Goal: Information Seeking & Learning: Find specific fact

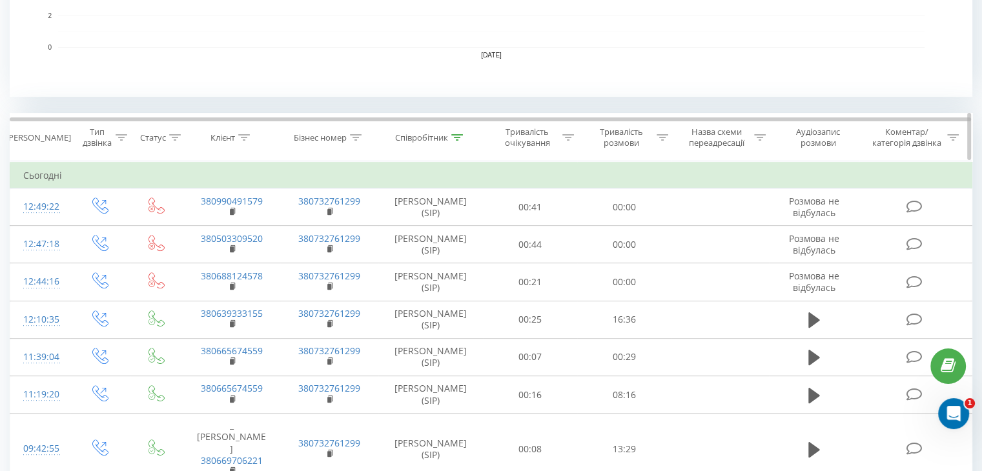
scroll to position [452, 0]
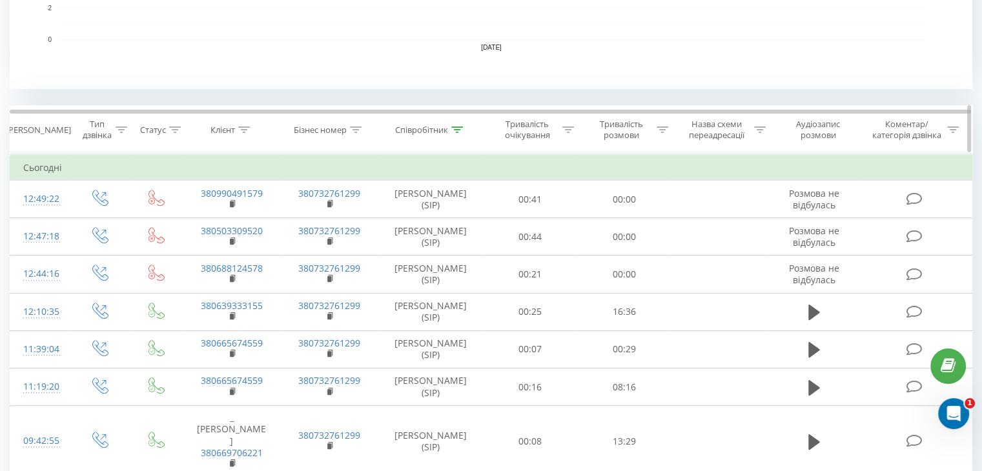
click at [458, 127] on icon at bounding box center [457, 130] width 12 height 6
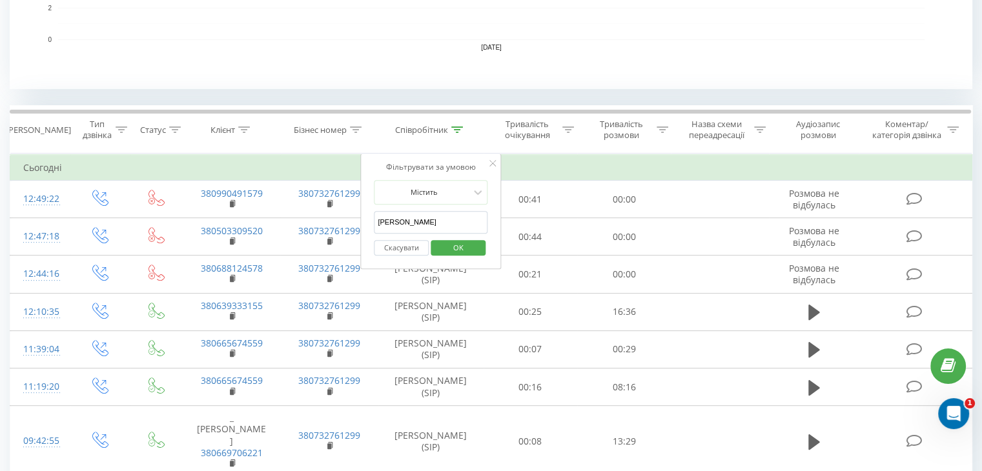
drag, startPoint x: 415, startPoint y: 215, endPoint x: 372, endPoint y: 223, distance: 43.9
click at [372, 223] on div "Фільтрувати за умовою Містить Анна Скасувати OK" at bounding box center [430, 212] width 141 height 116
click at [465, 218] on input "text" at bounding box center [431, 222] width 114 height 23
type input "ne"
click at [466, 245] on span "OK" at bounding box center [458, 248] width 36 height 20
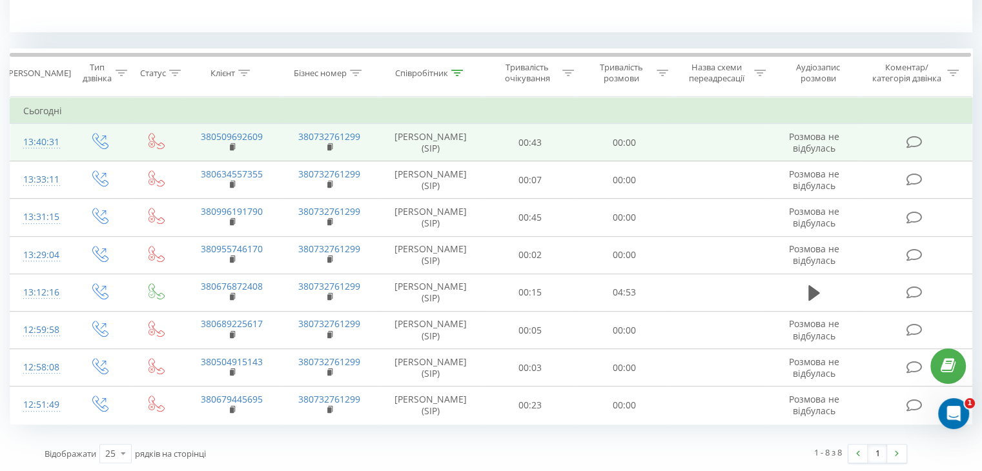
scroll to position [250, 0]
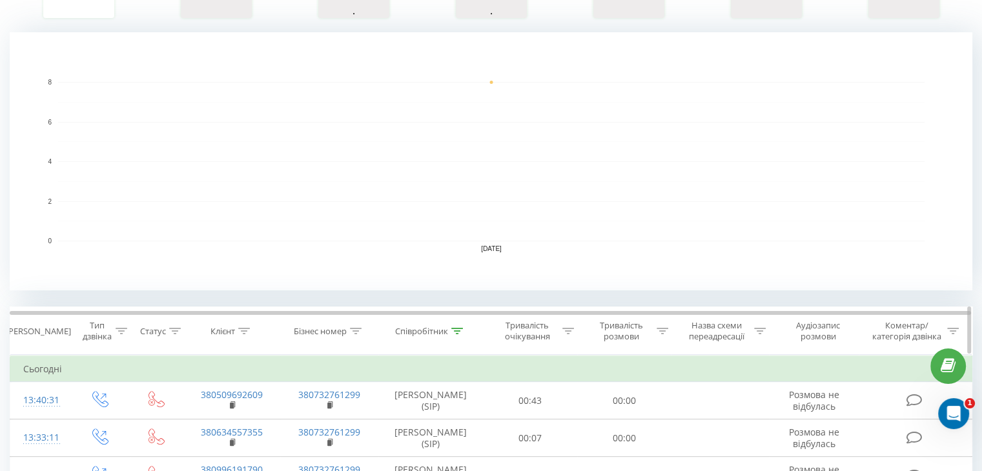
click at [454, 329] on icon at bounding box center [457, 331] width 12 height 6
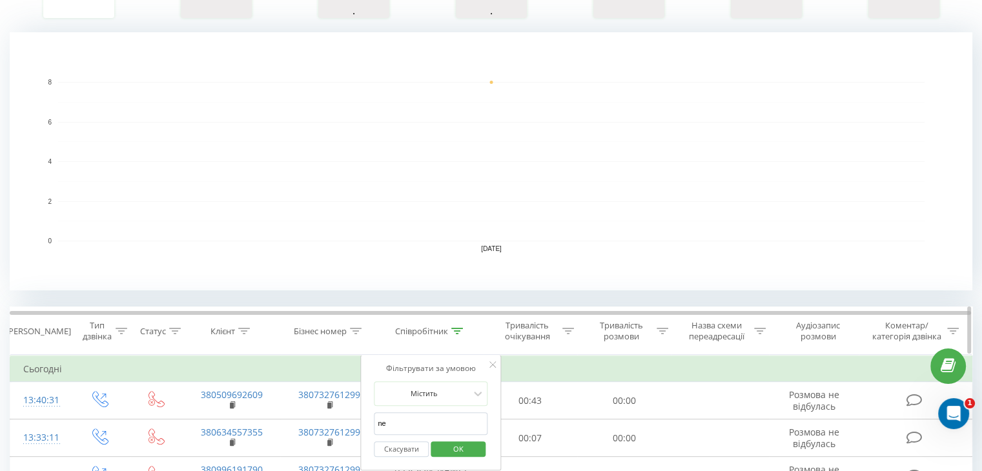
scroll to position [380, 0]
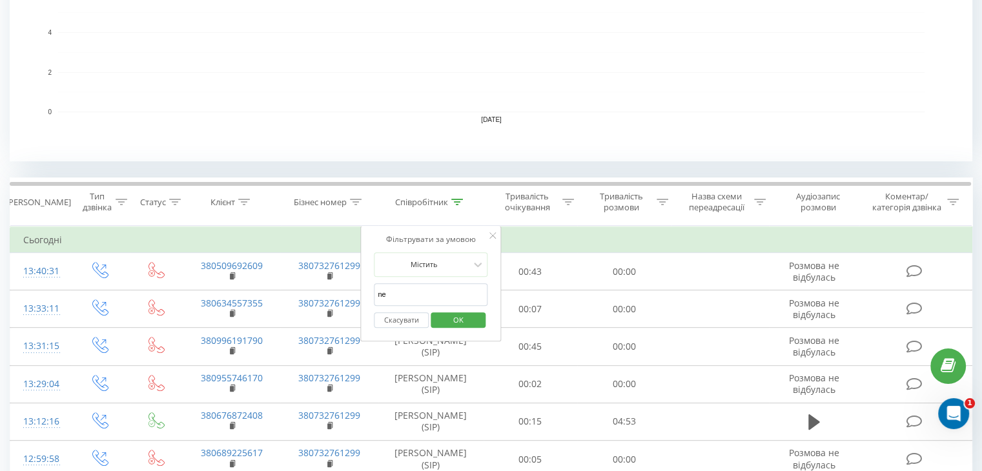
drag, startPoint x: 409, startPoint y: 296, endPoint x: 367, endPoint y: 301, distance: 42.4
click at [367, 301] on div "Фільтрувати за умовою Містить ne Скасувати OK" at bounding box center [430, 284] width 141 height 116
click at [387, 290] on input "text" at bounding box center [431, 294] width 114 height 23
type input "[PERSON_NAME]"
click at [453, 310] on span "OK" at bounding box center [458, 320] width 36 height 20
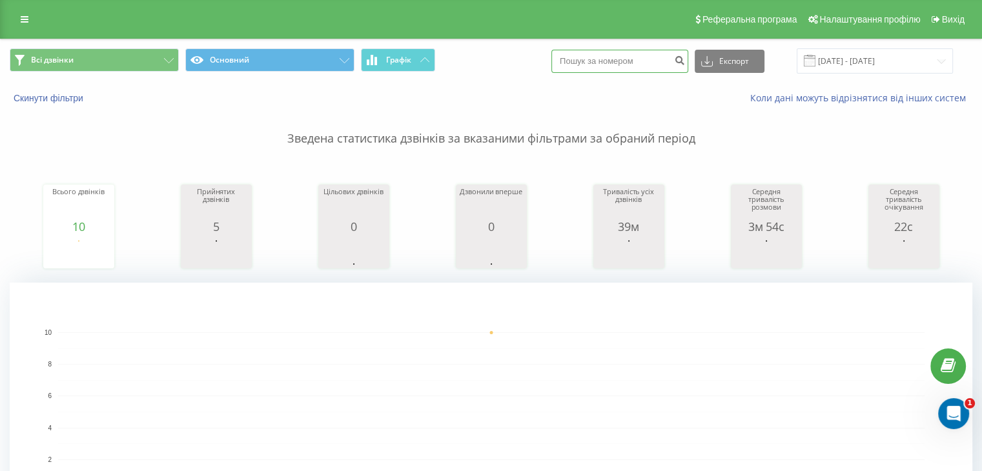
click at [586, 54] on input at bounding box center [619, 61] width 137 height 23
paste input "380683907747"
type input "380683907747"
click at [685, 63] on icon "submit" at bounding box center [679, 59] width 11 height 8
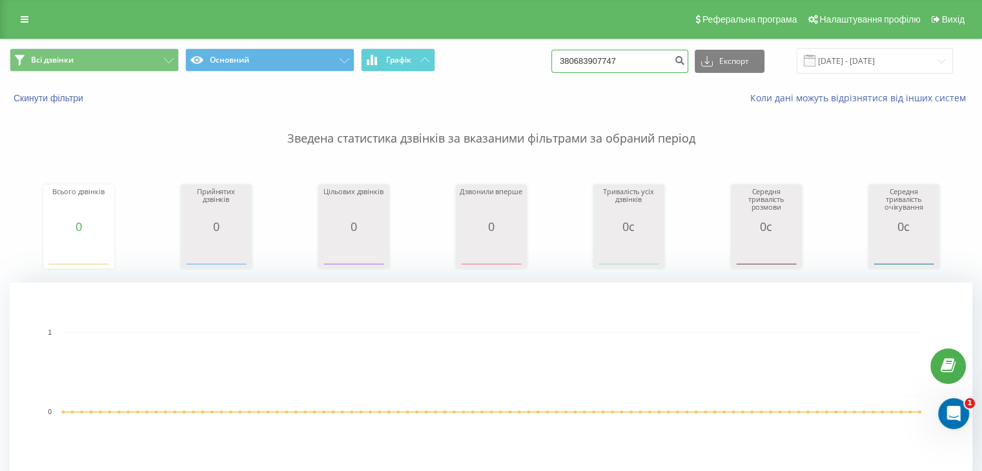
drag, startPoint x: 643, startPoint y: 59, endPoint x: 558, endPoint y: 59, distance: 85.2
click at [558, 59] on div "Всі дзвінки Основний Графік 380683907747 Експорт .csv .xls .xlsx 22.05.2025 - 2…" at bounding box center [491, 60] width 962 height 25
paste input "380683907747"
type input "380683907747"
click at [685, 63] on icon "submit" at bounding box center [679, 59] width 11 height 8
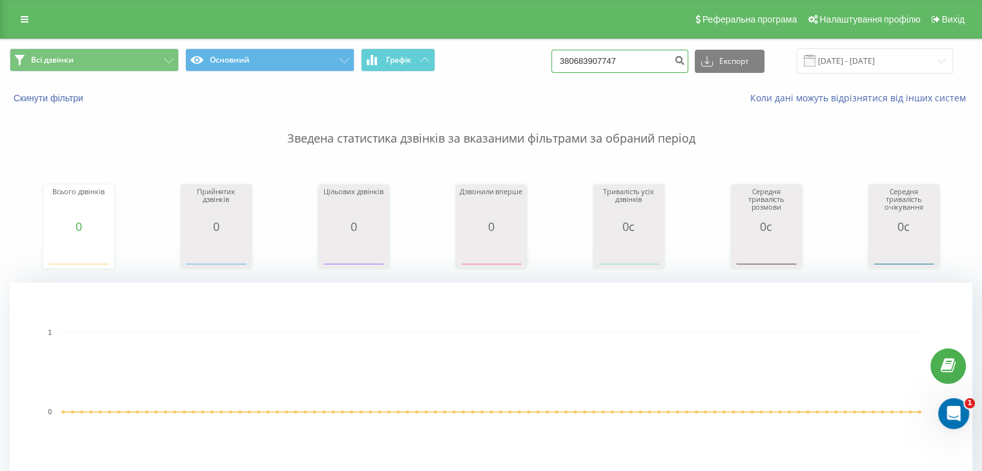
click at [545, 60] on div "Всі дзвінки Основний Графік 380683907747 Експорт .csv .xls .xlsx 22.05.2025 - 2…" at bounding box center [491, 60] width 962 height 25
paste input "380683907747"
type input "380683907747"
click at [685, 59] on icon "submit" at bounding box center [679, 59] width 11 height 8
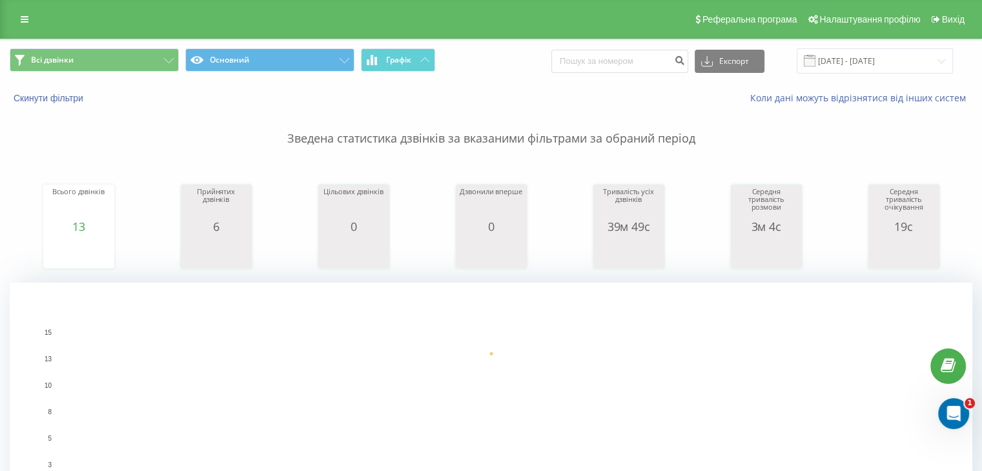
scroll to position [516, 0]
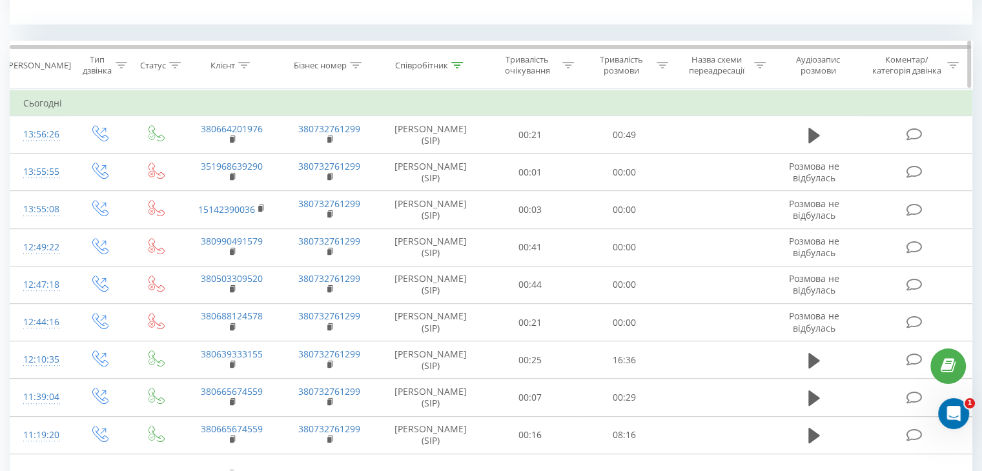
click at [460, 65] on icon at bounding box center [457, 65] width 12 height 6
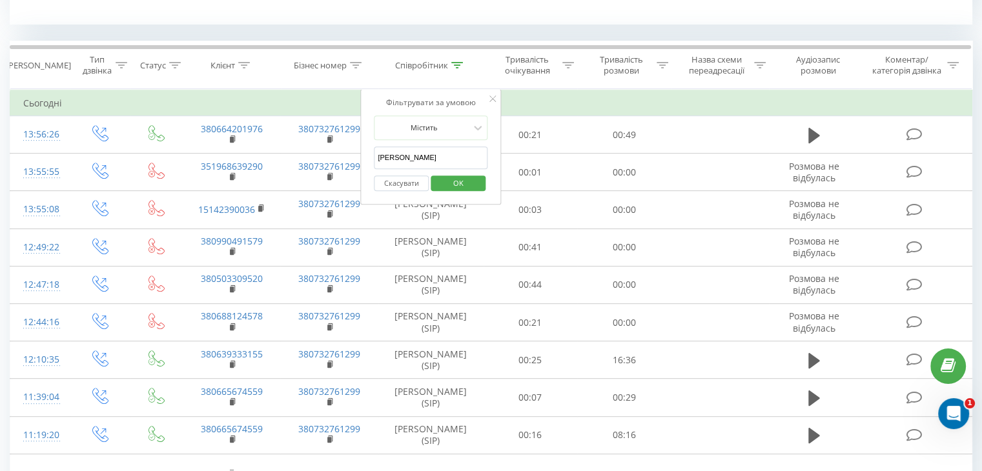
drag, startPoint x: 397, startPoint y: 155, endPoint x: 369, endPoint y: 156, distance: 27.8
click at [369, 156] on div "Фільтрувати за умовою Містить Анна Скасувати OK" at bounding box center [430, 147] width 141 height 116
click at [434, 150] on input "text" at bounding box center [431, 158] width 114 height 23
type input "ne"
click at [478, 185] on button "OK" at bounding box center [458, 184] width 55 height 16
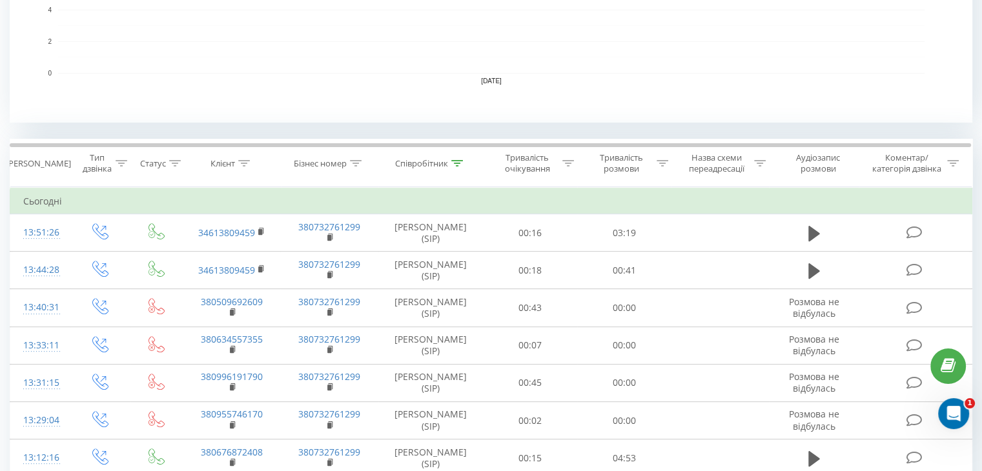
scroll to position [420, 0]
click at [462, 158] on icon at bounding box center [457, 161] width 12 height 6
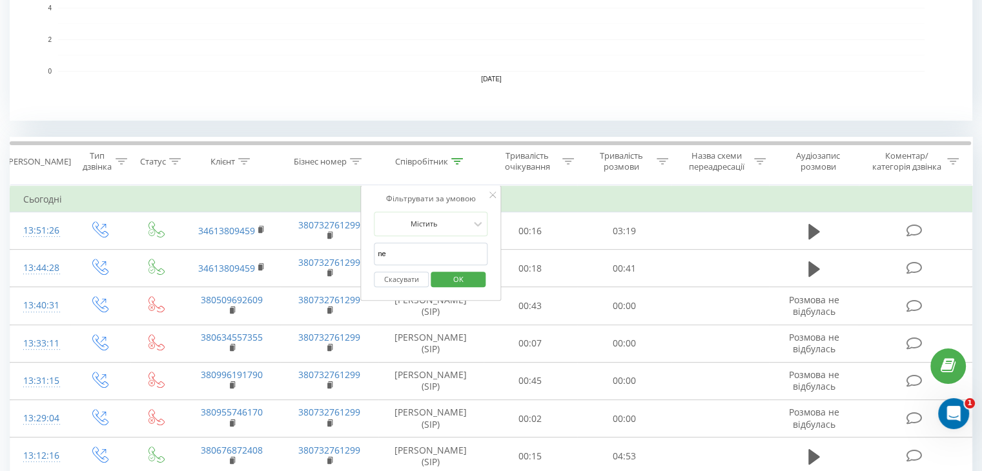
drag, startPoint x: 403, startPoint y: 258, endPoint x: 364, endPoint y: 252, distance: 39.8
click at [364, 252] on div "Фільтрувати за умовою Містить ne Скасувати OK" at bounding box center [430, 243] width 141 height 116
click at [395, 249] on input "text" at bounding box center [431, 254] width 114 height 23
type input "[PERSON_NAME]"
click at [452, 277] on span "OK" at bounding box center [458, 279] width 36 height 20
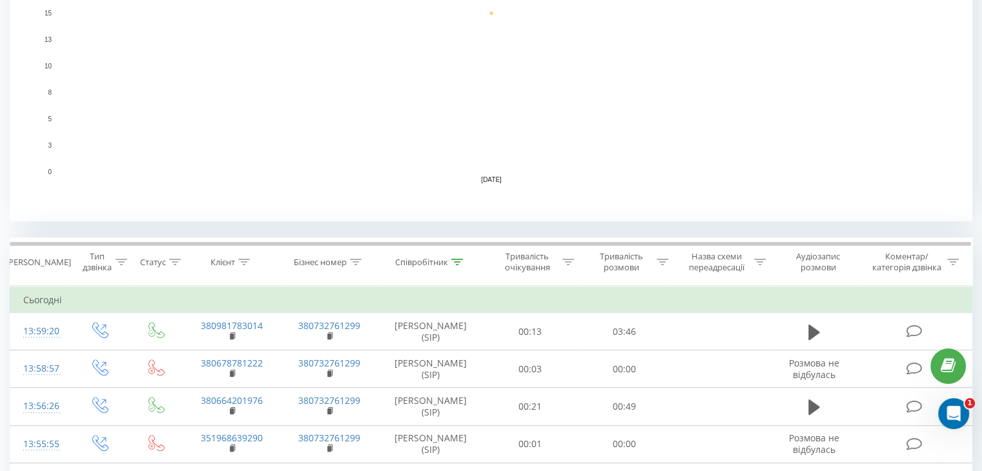
scroll to position [452, 0]
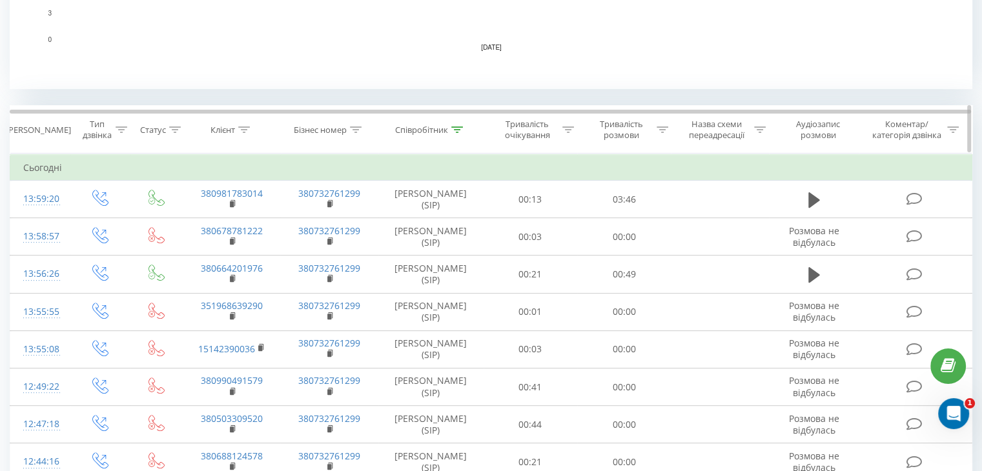
click at [454, 127] on icon at bounding box center [457, 130] width 12 height 6
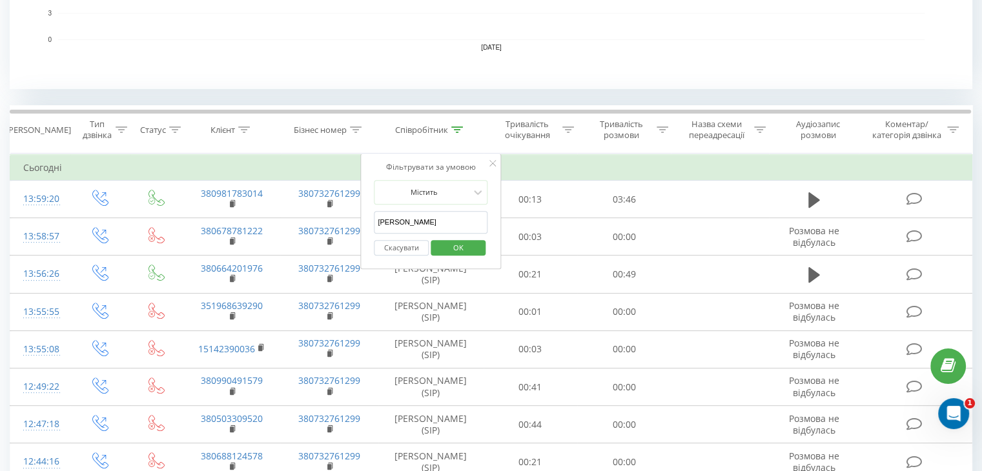
drag, startPoint x: 424, startPoint y: 221, endPoint x: 367, endPoint y: 223, distance: 57.5
click at [367, 223] on div "Фільтрувати за умовою Містить Анна Скасувати OK" at bounding box center [430, 212] width 141 height 116
click at [407, 214] on input "text" at bounding box center [431, 222] width 114 height 23
type input "ne"
click at [453, 245] on span "OK" at bounding box center [458, 248] width 36 height 20
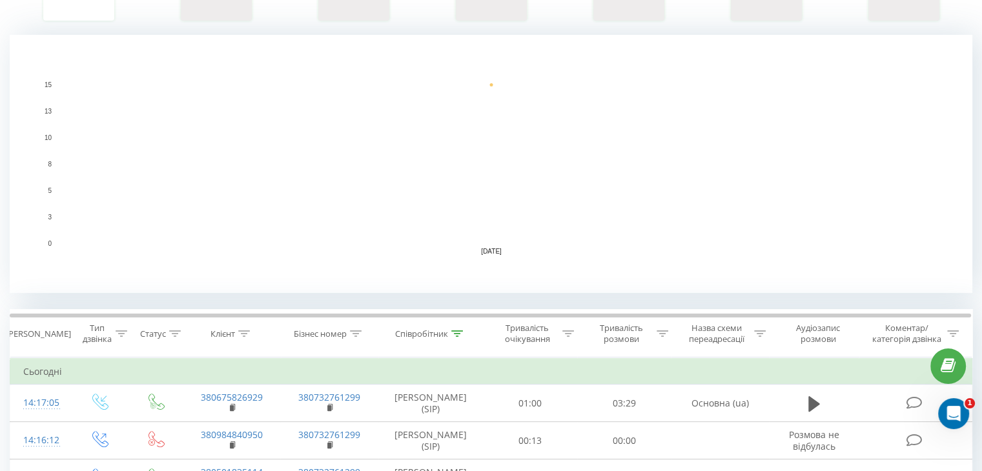
scroll to position [383, 0]
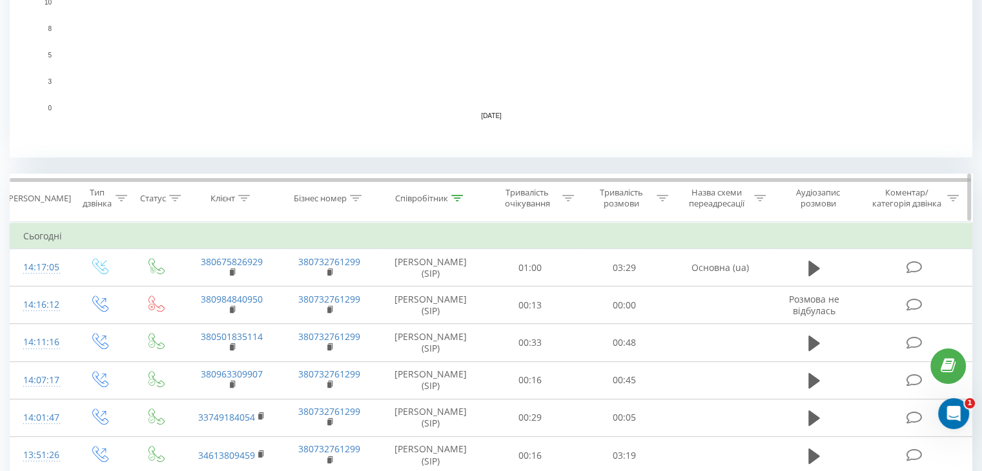
click at [460, 196] on icon at bounding box center [457, 198] width 12 height 6
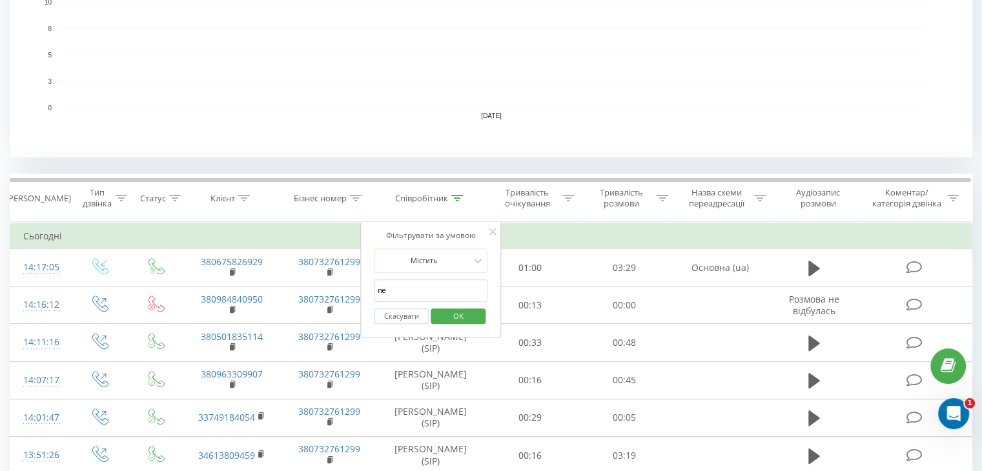
drag, startPoint x: 403, startPoint y: 280, endPoint x: 374, endPoint y: 287, distance: 29.4
click at [374, 287] on input "ne" at bounding box center [431, 291] width 114 height 23
click at [392, 292] on input "text" at bounding box center [431, 291] width 114 height 23
type input "[PERSON_NAME]"
click at [437, 316] on button "OK" at bounding box center [458, 317] width 55 height 16
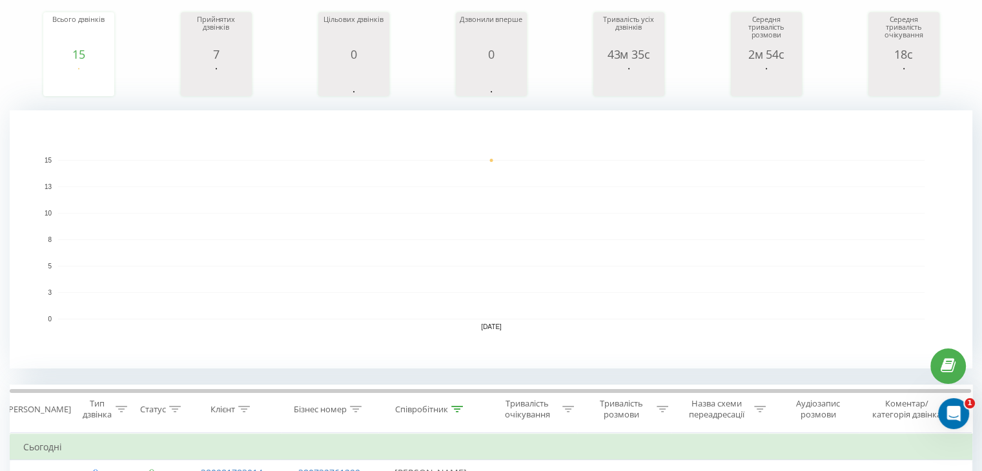
scroll to position [387, 0]
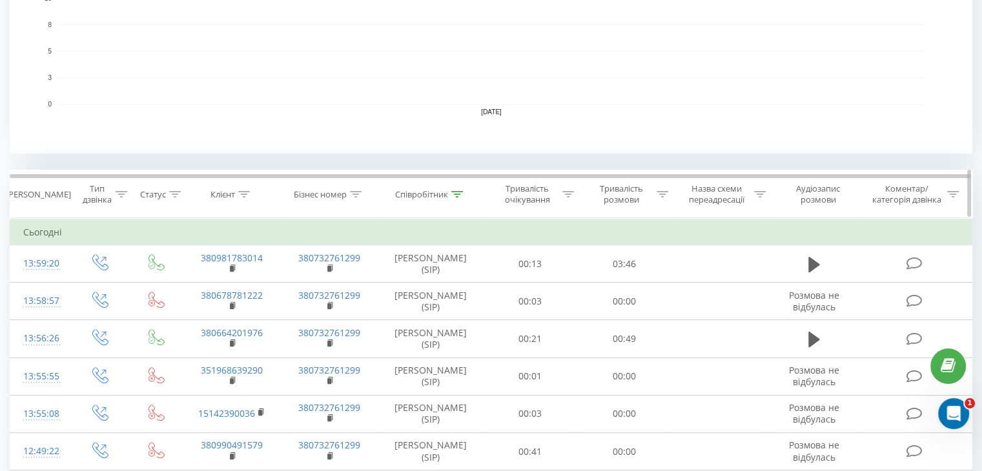
click at [459, 194] on icon at bounding box center [457, 194] width 12 height 6
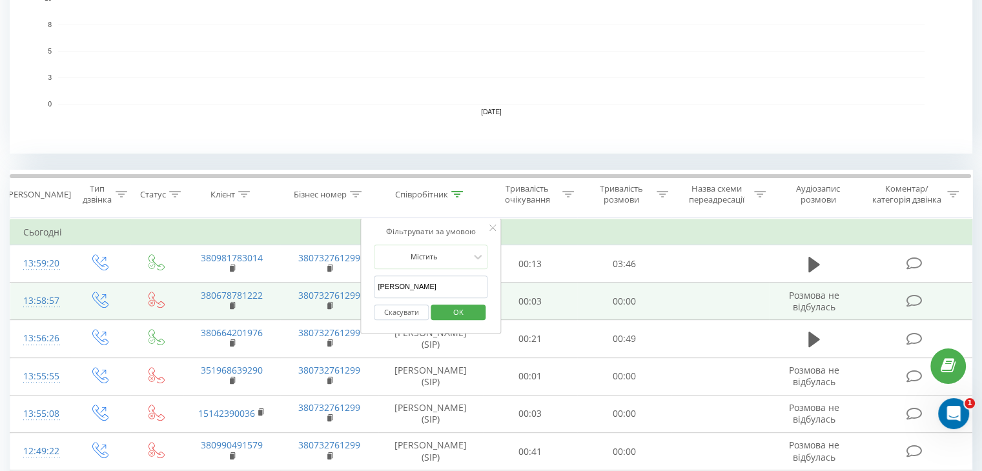
drag, startPoint x: 408, startPoint y: 286, endPoint x: 357, endPoint y: 286, distance: 51.0
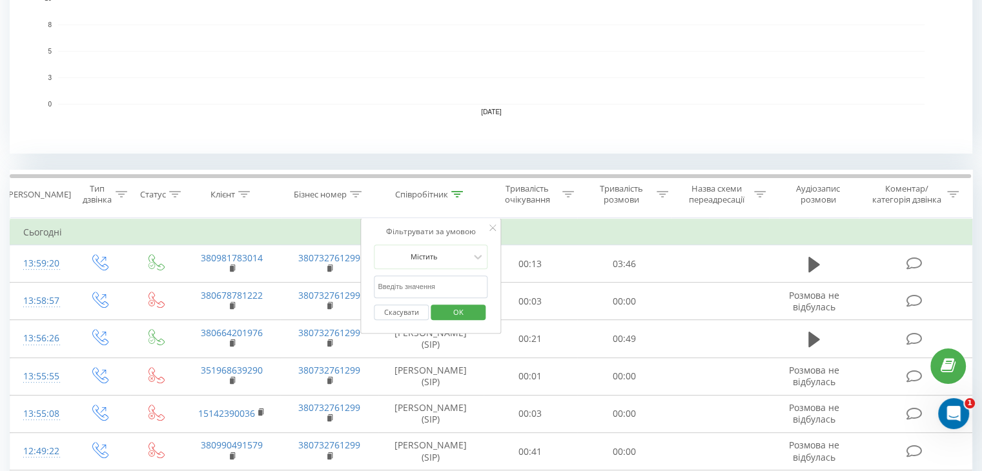
drag, startPoint x: 394, startPoint y: 287, endPoint x: 400, endPoint y: 292, distance: 8.7
click at [394, 287] on input "text" at bounding box center [431, 287] width 114 height 23
type input "[PERSON_NAME]"
click at [452, 310] on span "OK" at bounding box center [458, 312] width 36 height 20
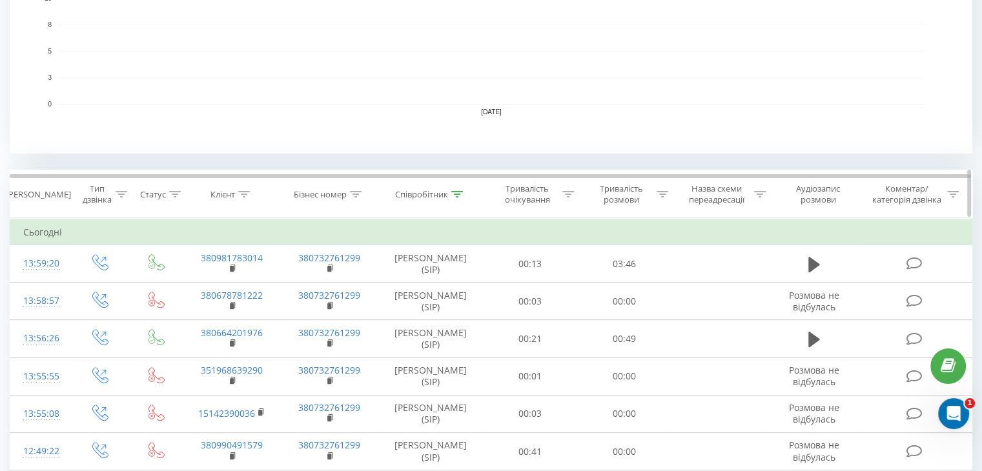
click at [456, 197] on div at bounding box center [457, 194] width 12 height 11
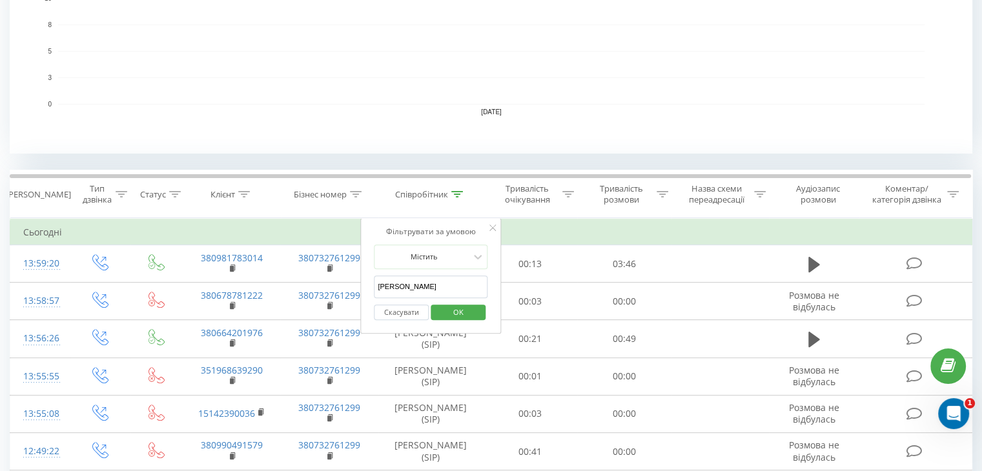
drag, startPoint x: 429, startPoint y: 291, endPoint x: 368, endPoint y: 296, distance: 60.8
click at [368, 296] on div "Фільтрувати за умовою Містить [PERSON_NAME] Скасувати OK" at bounding box center [430, 276] width 141 height 116
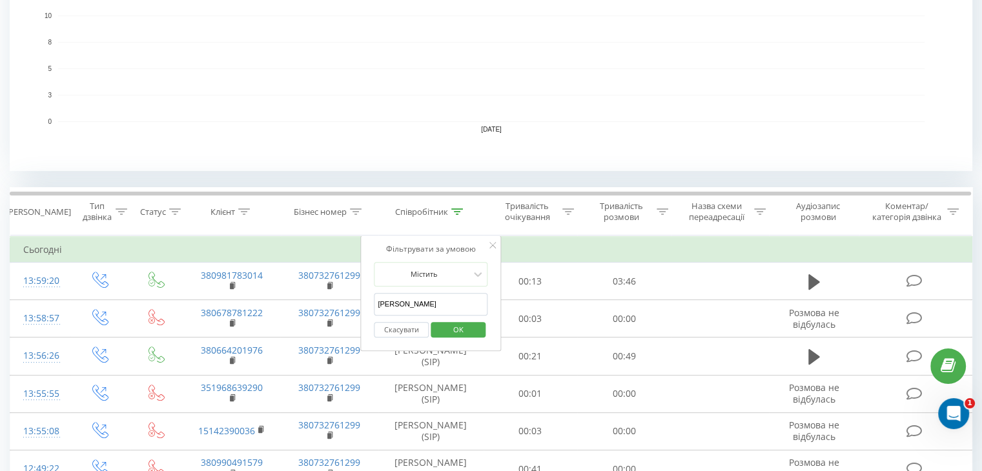
scroll to position [423, 0]
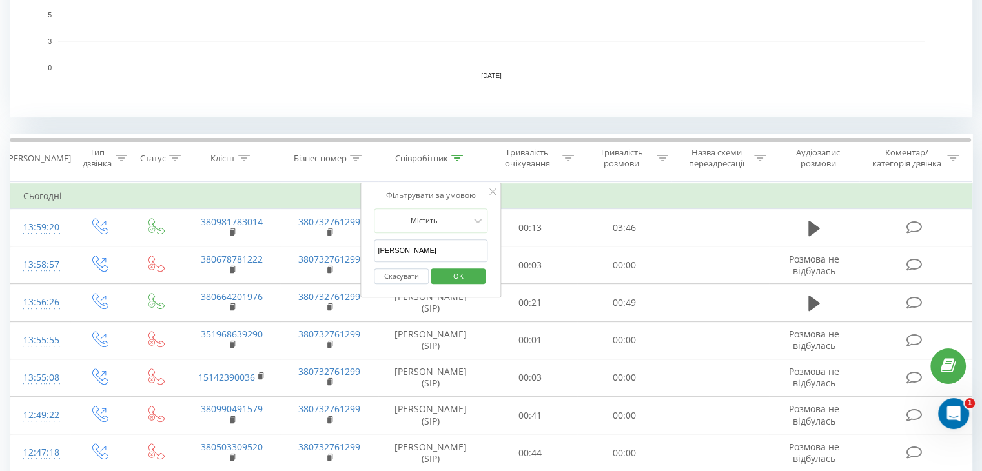
click at [425, 256] on input "[PERSON_NAME]" at bounding box center [431, 250] width 114 height 23
click at [462, 277] on span "OK" at bounding box center [458, 276] width 36 height 20
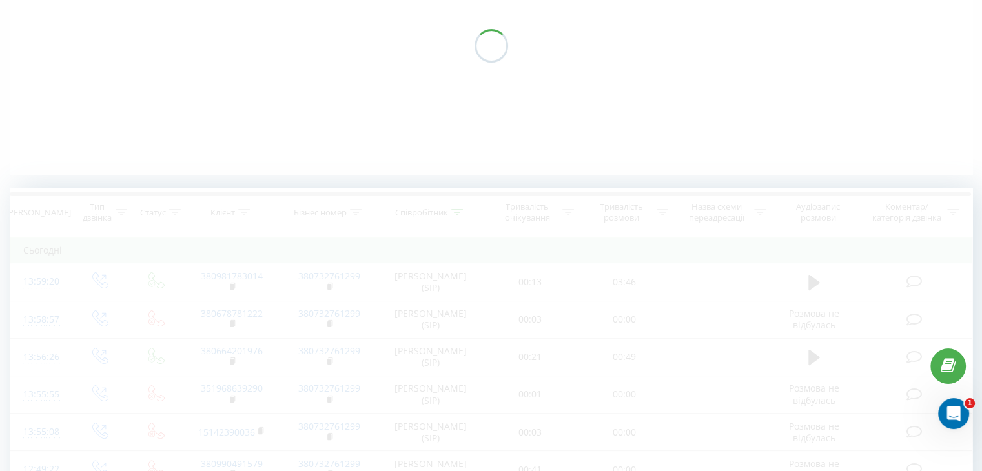
scroll to position [101, 0]
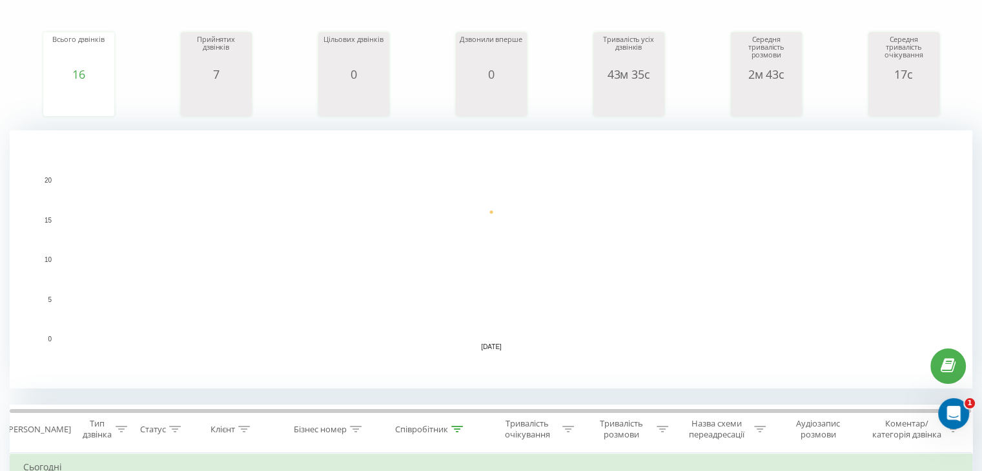
scroll to position [65, 0]
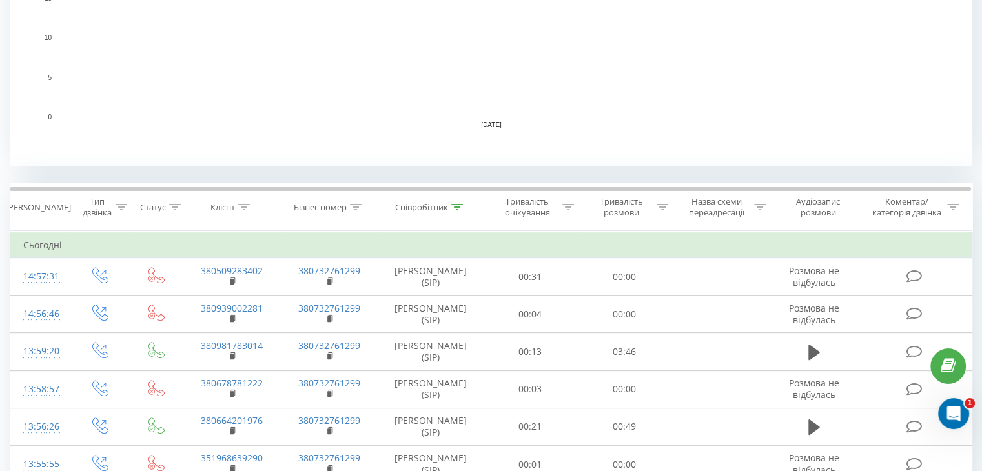
scroll to position [387, 0]
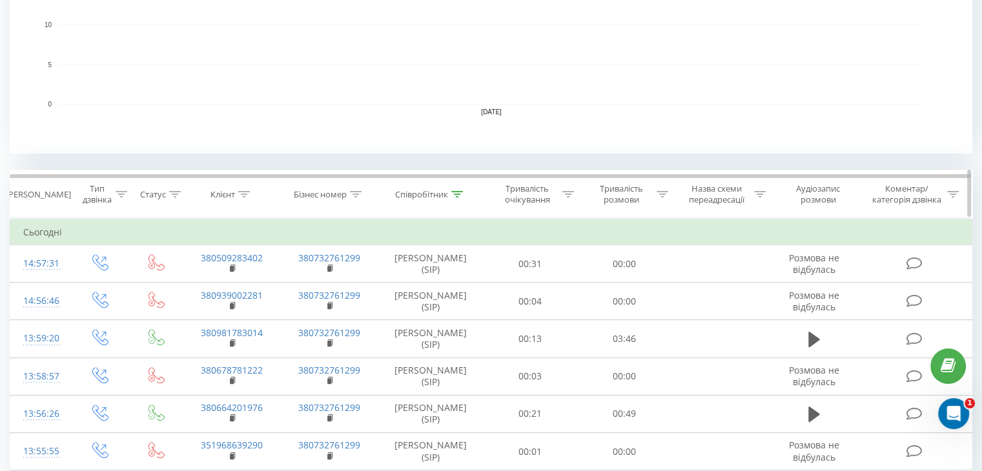
click at [460, 194] on icon at bounding box center [457, 194] width 12 height 6
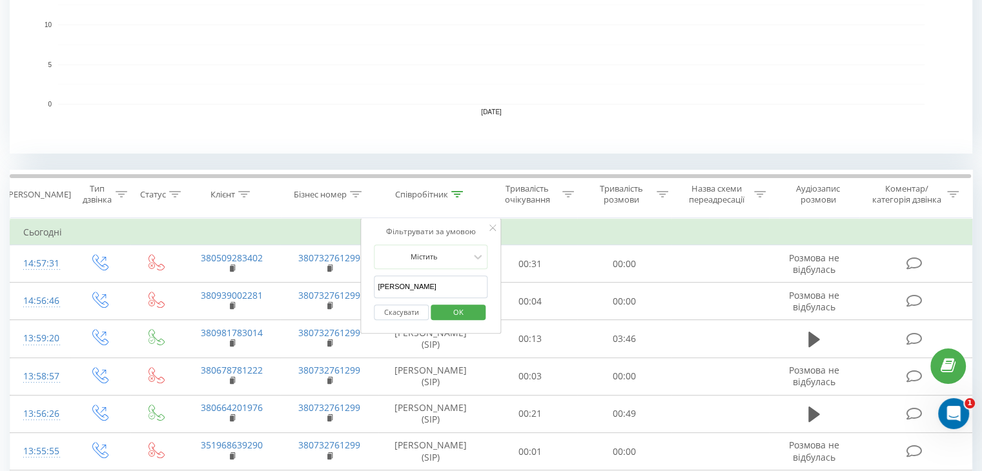
drag, startPoint x: 434, startPoint y: 287, endPoint x: 361, endPoint y: 280, distance: 72.6
click at [361, 280] on div "Фільтрувати за умовою Містить [PERSON_NAME] Скасувати OK" at bounding box center [430, 276] width 141 height 116
click at [402, 279] on input "text" at bounding box center [431, 287] width 114 height 23
type input "ne"
click at [455, 317] on span "OK" at bounding box center [458, 312] width 36 height 20
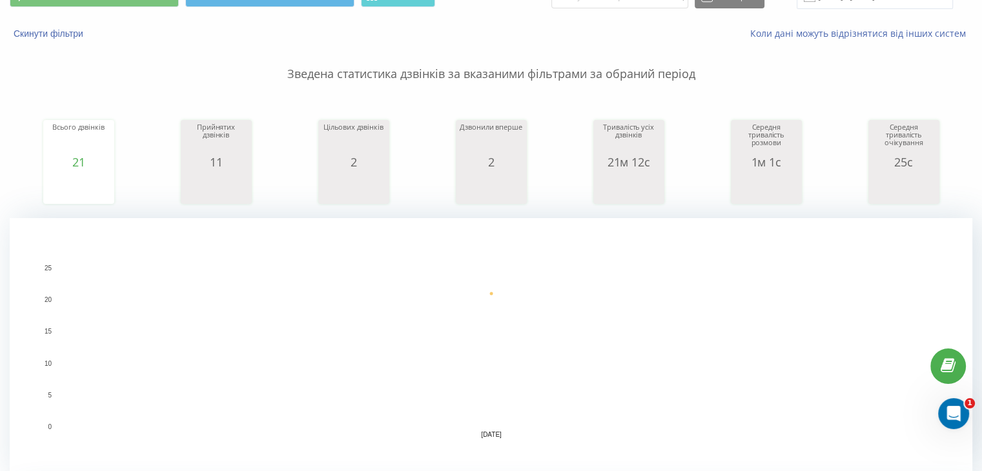
scroll to position [387, 0]
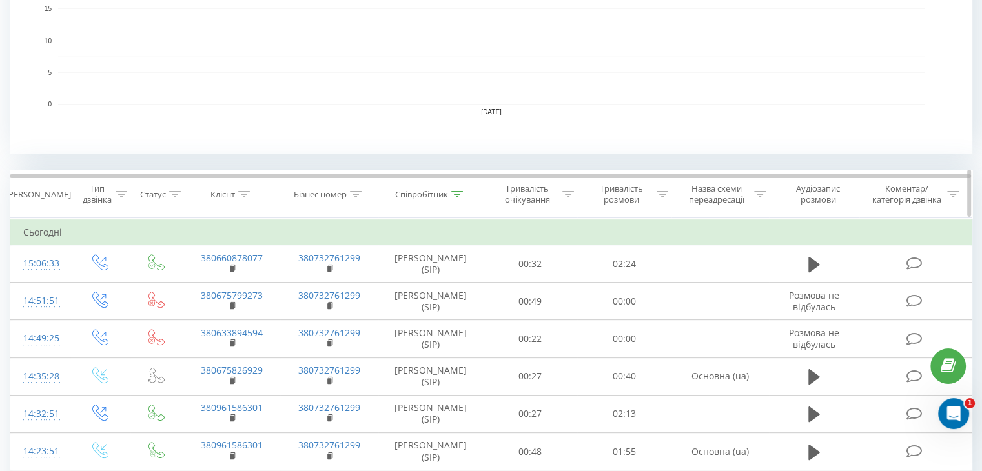
click at [459, 200] on th "Співробітник" at bounding box center [430, 194] width 105 height 48
click at [458, 194] on icon at bounding box center [457, 194] width 12 height 6
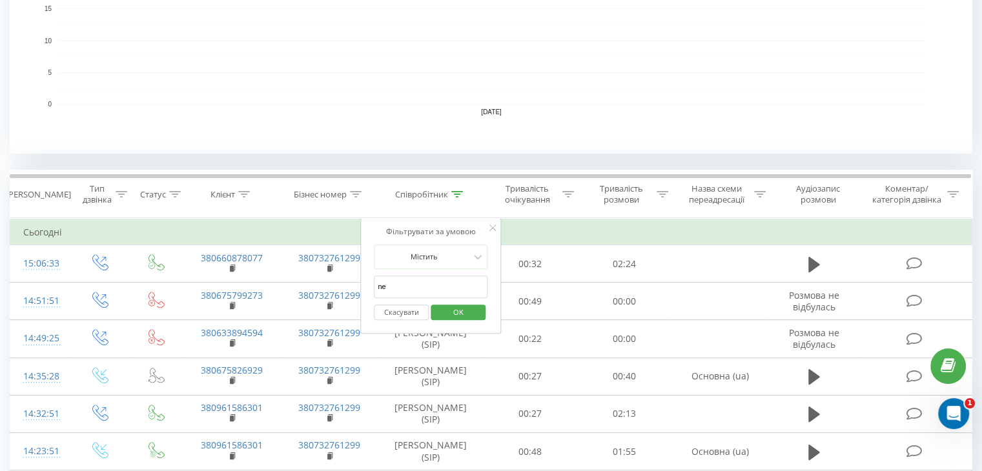
drag, startPoint x: 395, startPoint y: 285, endPoint x: 371, endPoint y: 286, distance: 24.6
click at [371, 286] on div "Фільтрувати за умовою Містить ne Скасувати OK" at bounding box center [430, 276] width 141 height 116
click at [407, 292] on input "text" at bounding box center [431, 287] width 114 height 23
type input "[PERSON_NAME]"
click at [460, 302] on span "OK" at bounding box center [458, 312] width 36 height 20
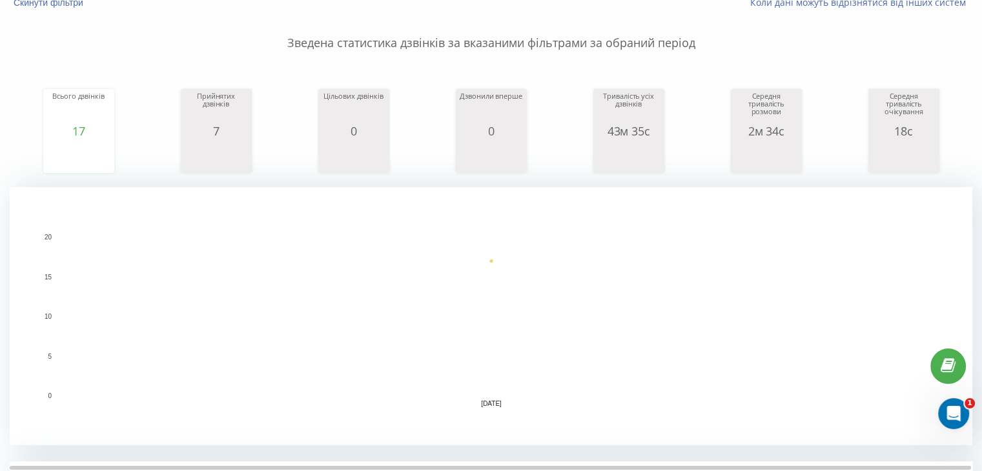
scroll to position [28, 0]
